Goal: Transaction & Acquisition: Purchase product/service

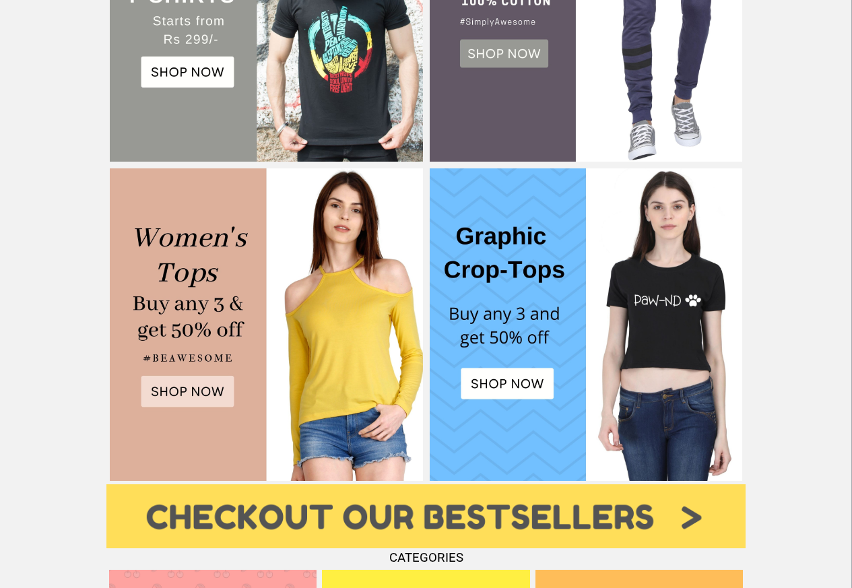
scroll to position [371, 0]
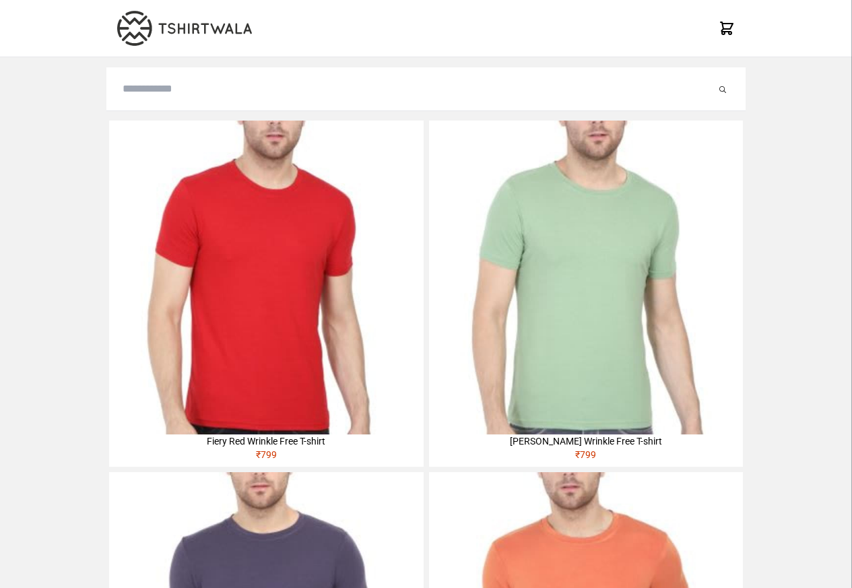
type input "**********"
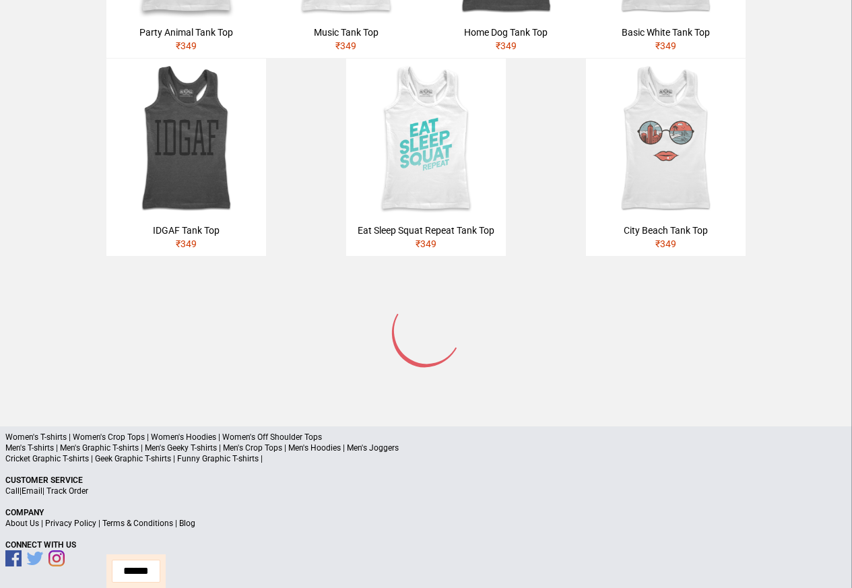
scroll to position [695, 0]
